Goal: Task Accomplishment & Management: Complete application form

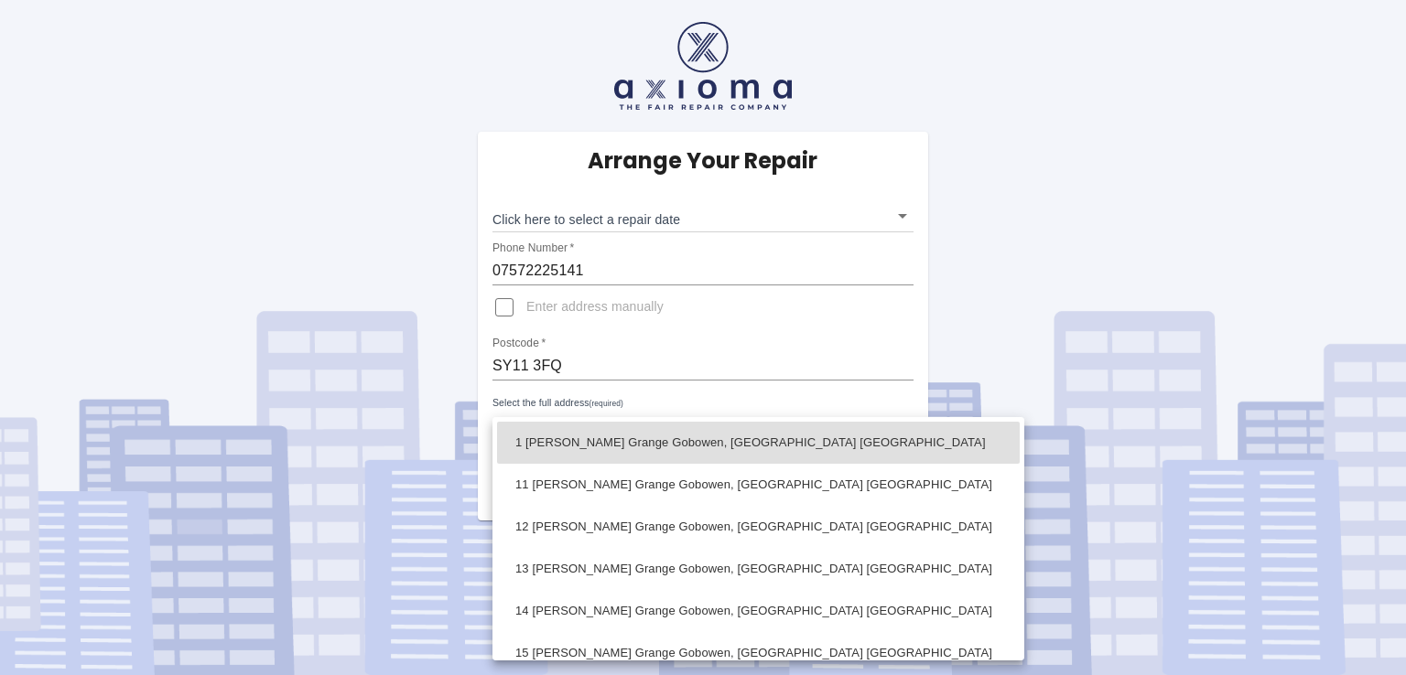
click at [727, 426] on body "Arrange Your Repair Click here to select a repair date ​ Phone Number   * 07572…" at bounding box center [703, 337] width 1406 height 675
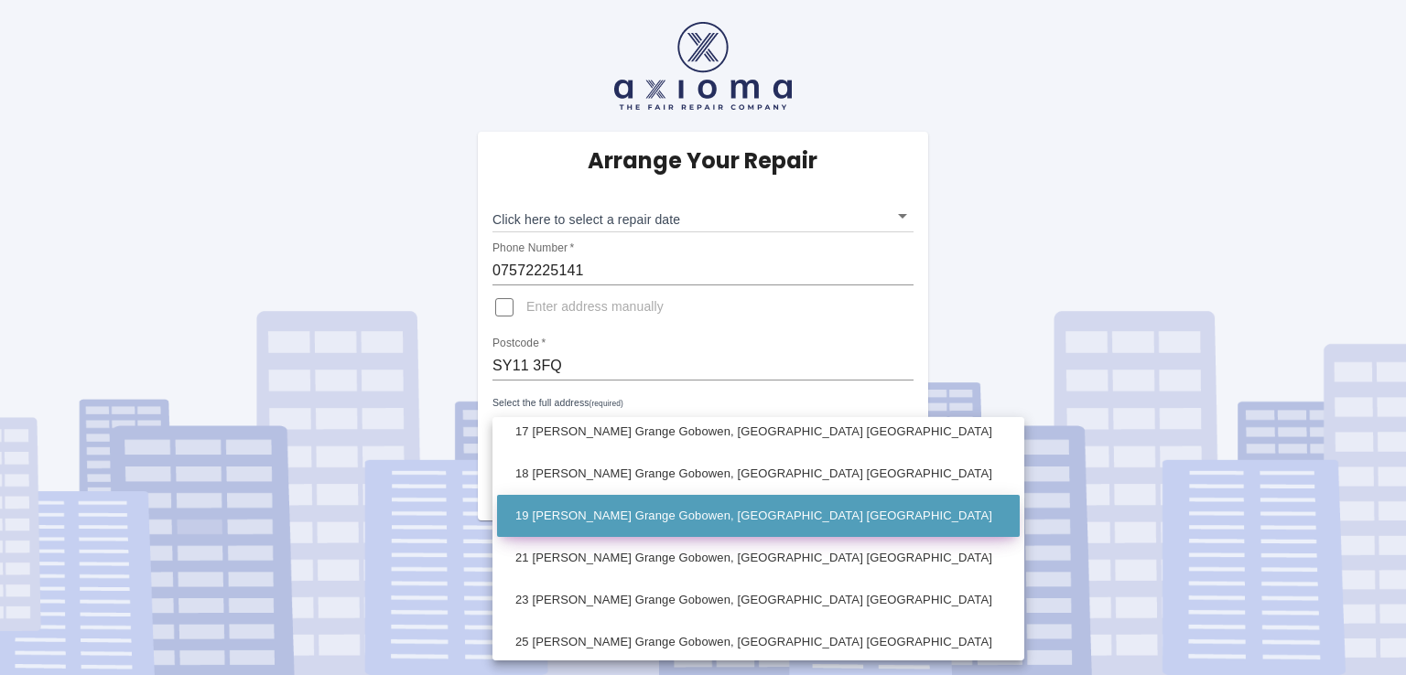
scroll to position [275, 0]
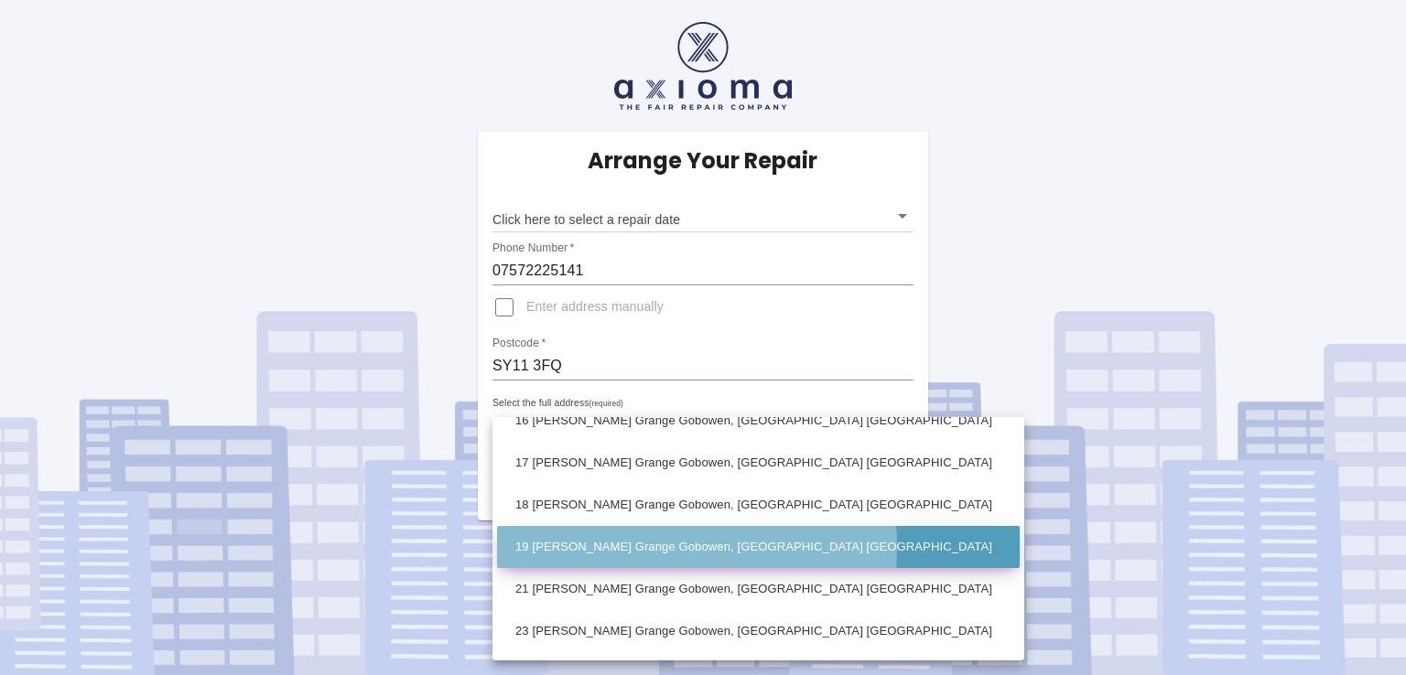
click at [655, 546] on li "19 [PERSON_NAME] Grange Gobowen, [GEOGRAPHIC_DATA] [GEOGRAPHIC_DATA]" at bounding box center [758, 547] width 523 height 42
type input "19 [PERSON_NAME] Grange Gobowen, [GEOGRAPHIC_DATA] [GEOGRAPHIC_DATA]"
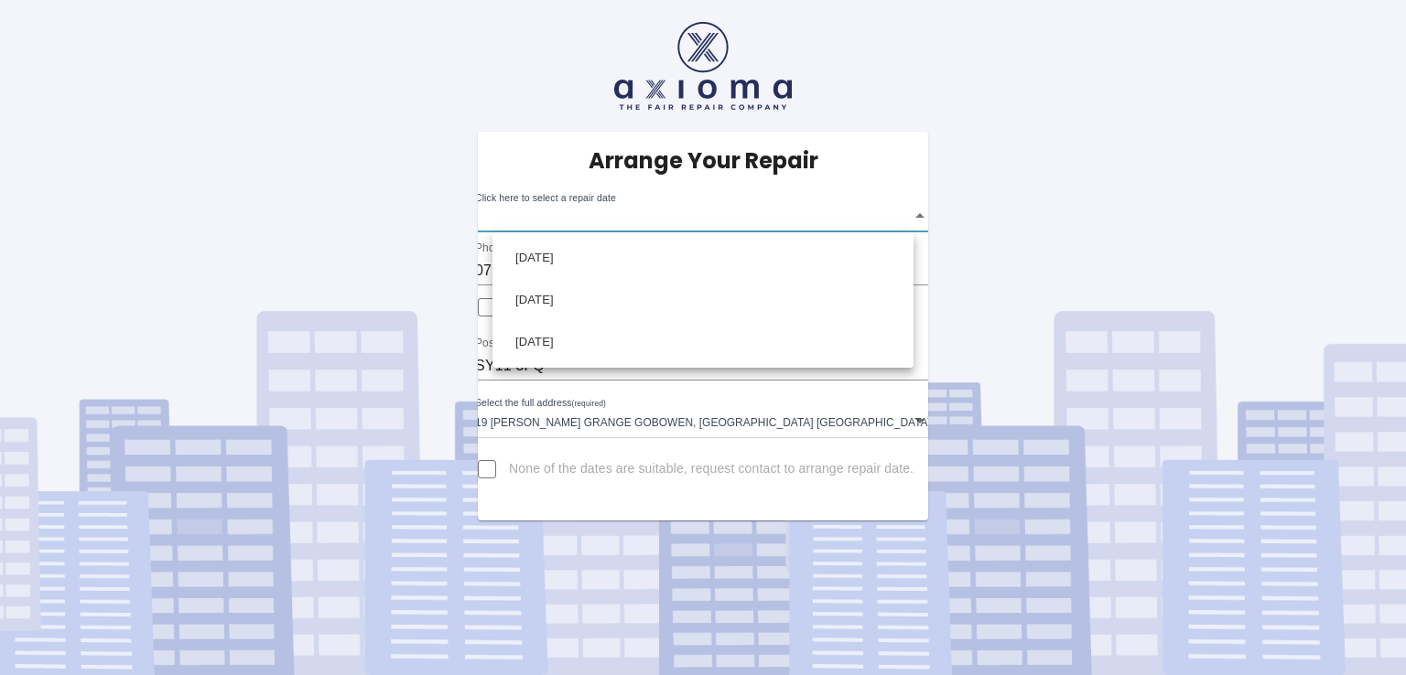
click at [664, 214] on body "Arrange Your Repair Click here to select a repair date ​ Phone Number   * 07572…" at bounding box center [703, 337] width 1406 height 675
click at [499, 469] on div at bounding box center [703, 337] width 1406 height 675
click at [498, 467] on input "None of the dates are suitable, request contact to arrange repair date." at bounding box center [487, 470] width 44 height 44
checkbox input "true"
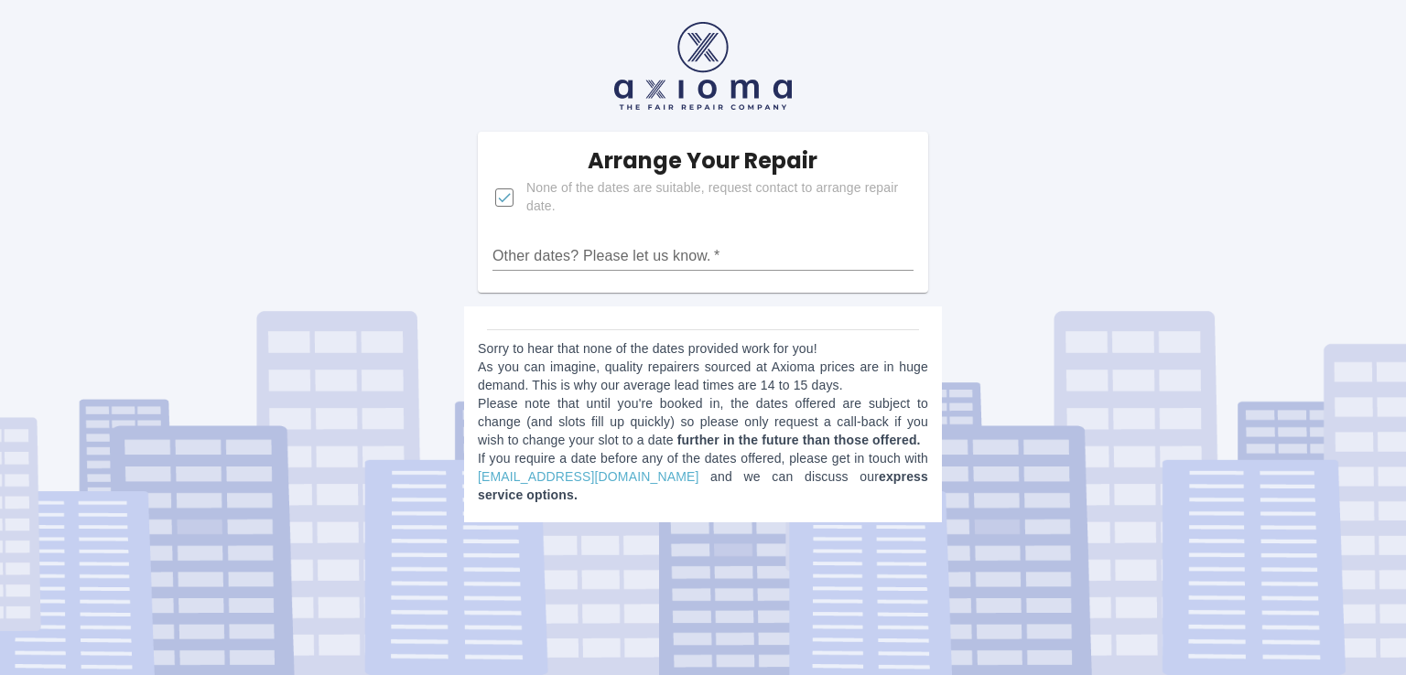
click at [622, 254] on input "Other dates? Please let us know.   *" at bounding box center [702, 256] width 421 height 29
click at [1209, 235] on div "Arrange Your Repair None of the dates are suitable, request contact to arrange …" at bounding box center [702, 268] width 1433 height 536
click at [619, 254] on input "Other dates? Please let us know.   *" at bounding box center [702, 256] width 421 height 29
click at [608, 259] on input "Other dates? Please let us know.   *" at bounding box center [702, 256] width 421 height 29
click at [610, 250] on input "Other dates? Please let us know.   *" at bounding box center [702, 256] width 421 height 29
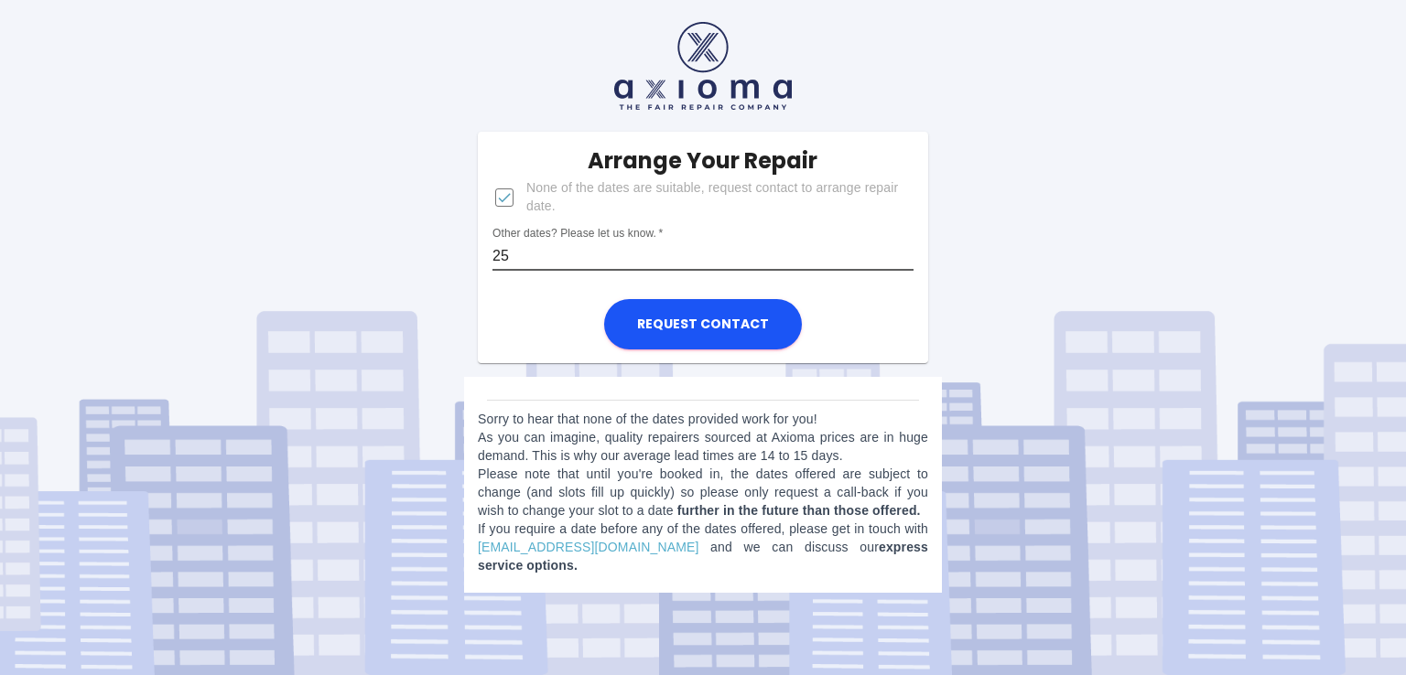
type input "2"
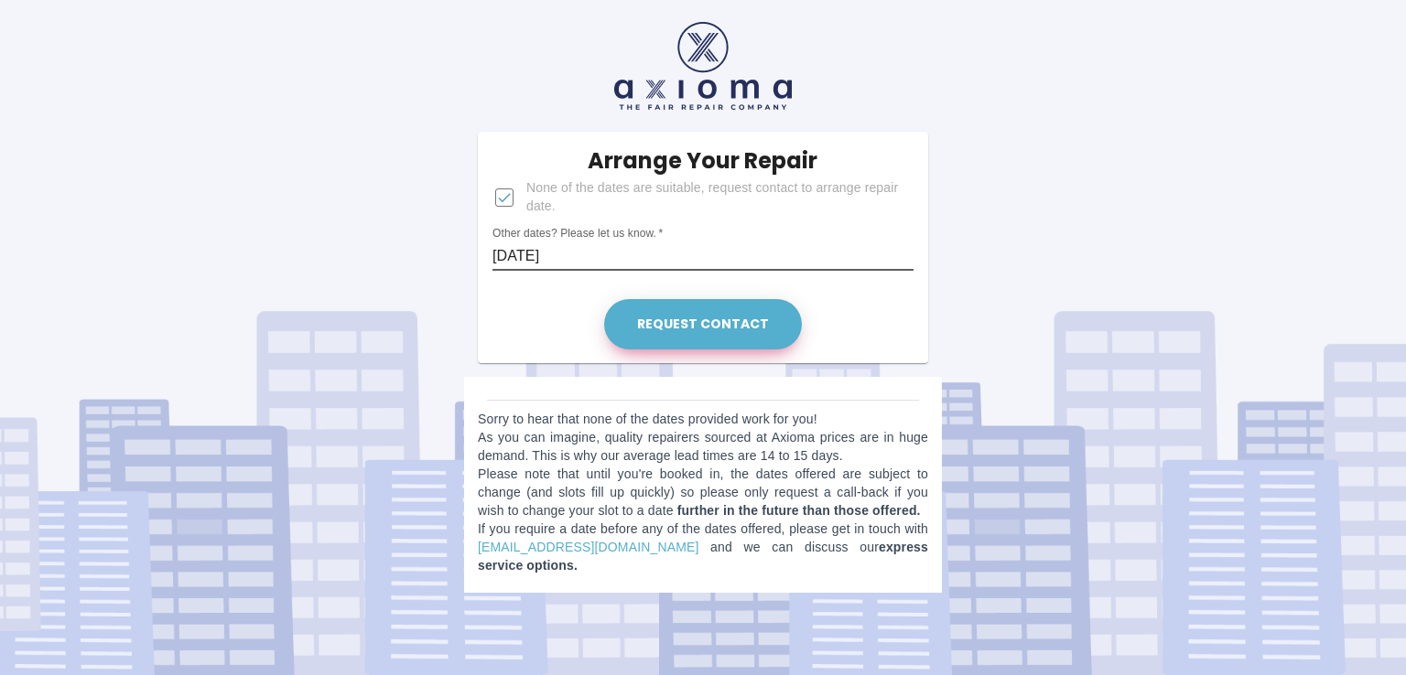
type input "[DATE]"
click at [658, 319] on button "Request contact" at bounding box center [703, 324] width 198 height 50
